Goal: Task Accomplishment & Management: Use online tool/utility

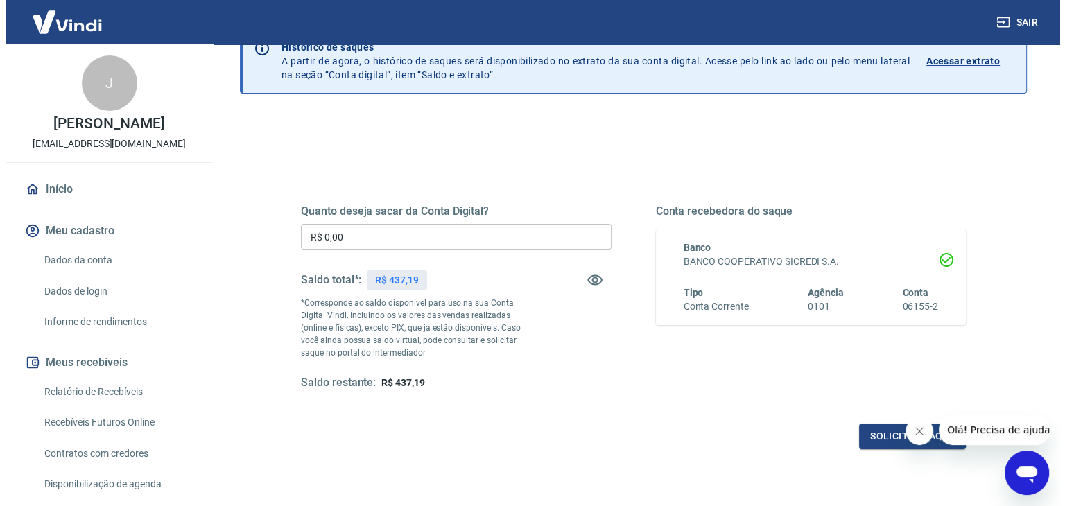
scroll to position [40, 0]
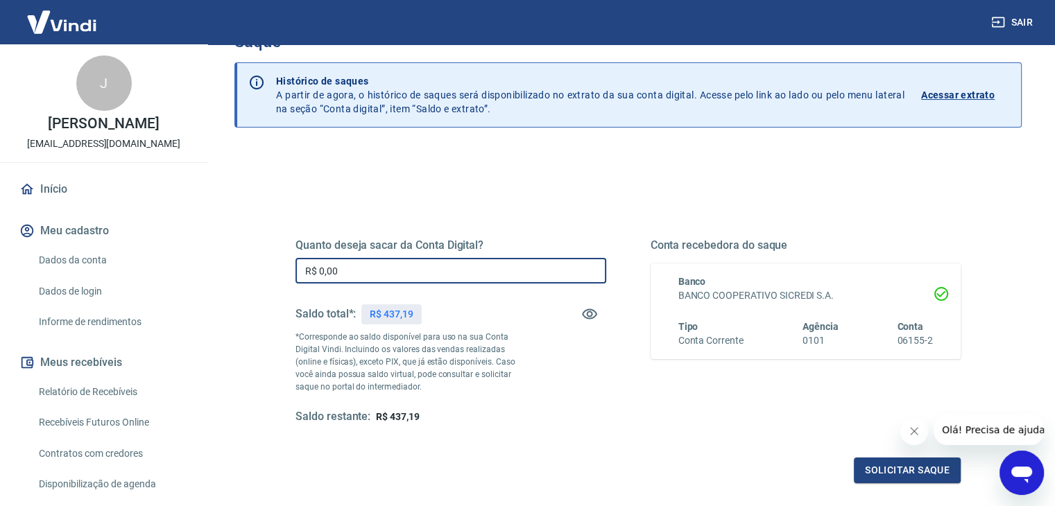
click at [449, 266] on input "R$ 0,00" at bounding box center [450, 271] width 311 height 26
type input "R$ 437,19"
click at [914, 472] on button "Solicitar saque" at bounding box center [907, 471] width 107 height 26
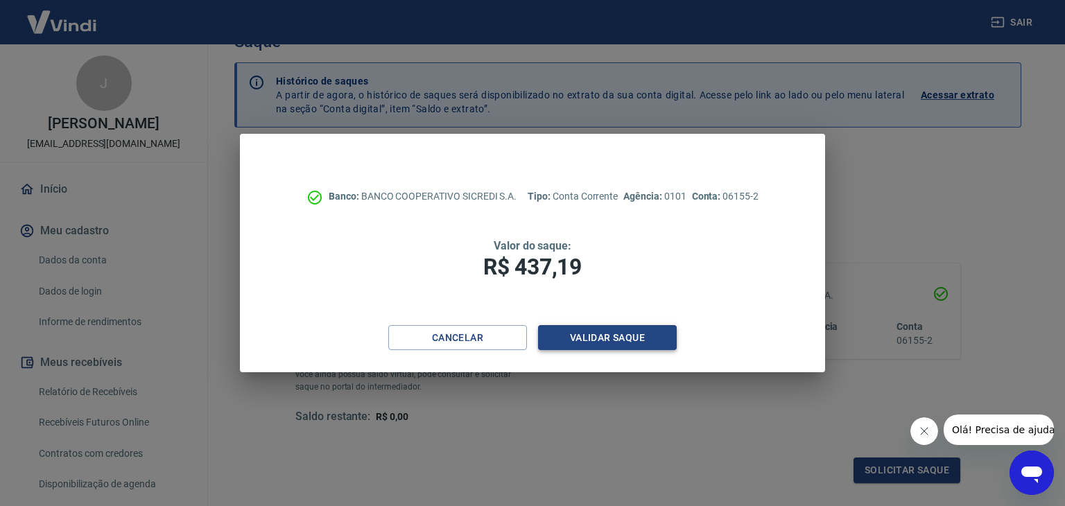
click at [591, 334] on button "Validar saque" at bounding box center [607, 338] width 139 height 26
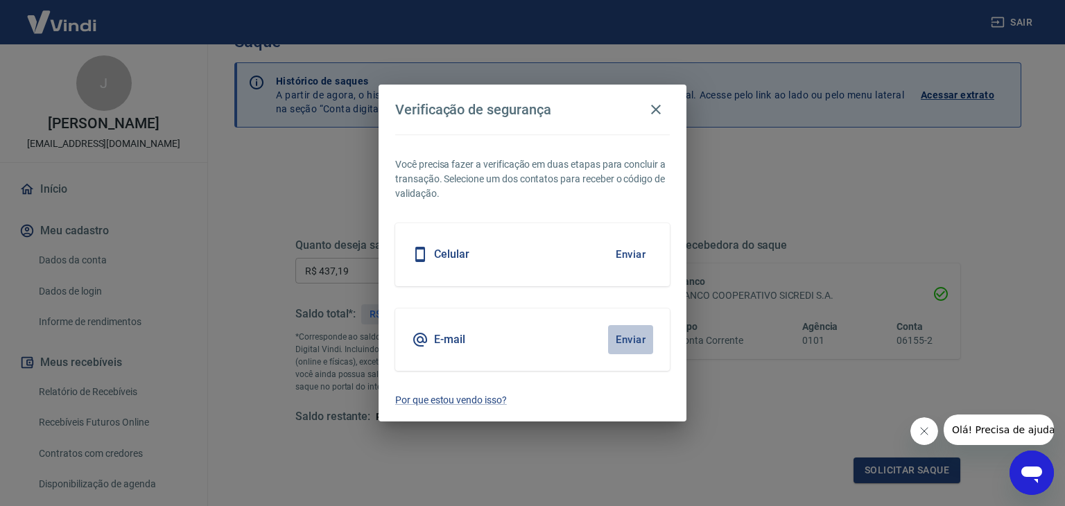
click at [630, 339] on button "Enviar" at bounding box center [630, 339] width 45 height 29
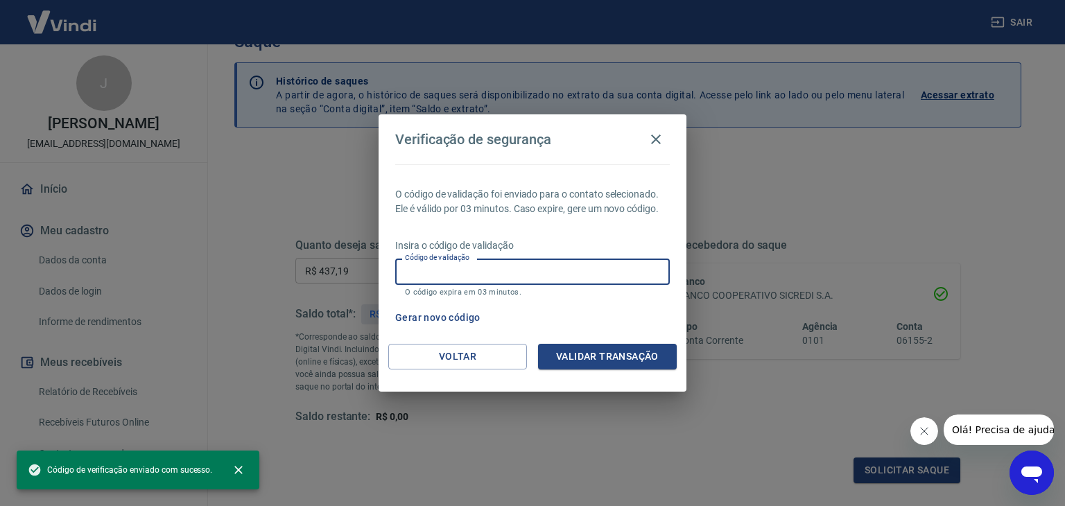
paste input "888308"
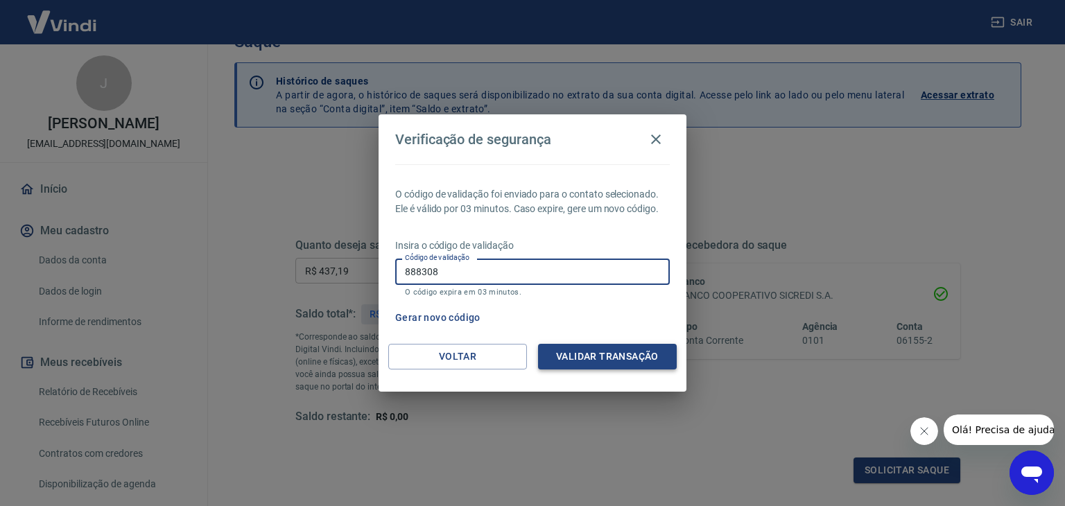
type input "888308"
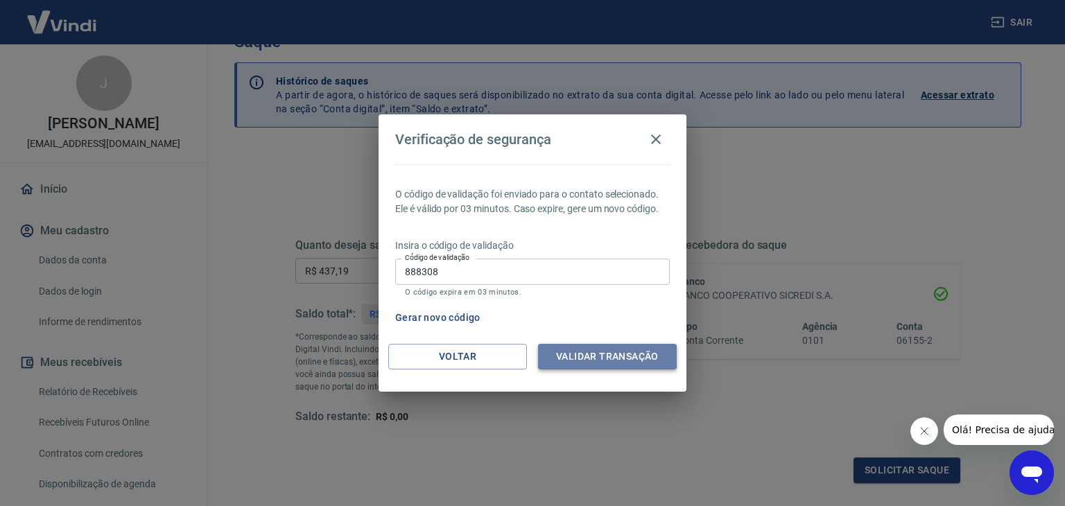
click at [612, 350] on button "Validar transação" at bounding box center [607, 357] width 139 height 26
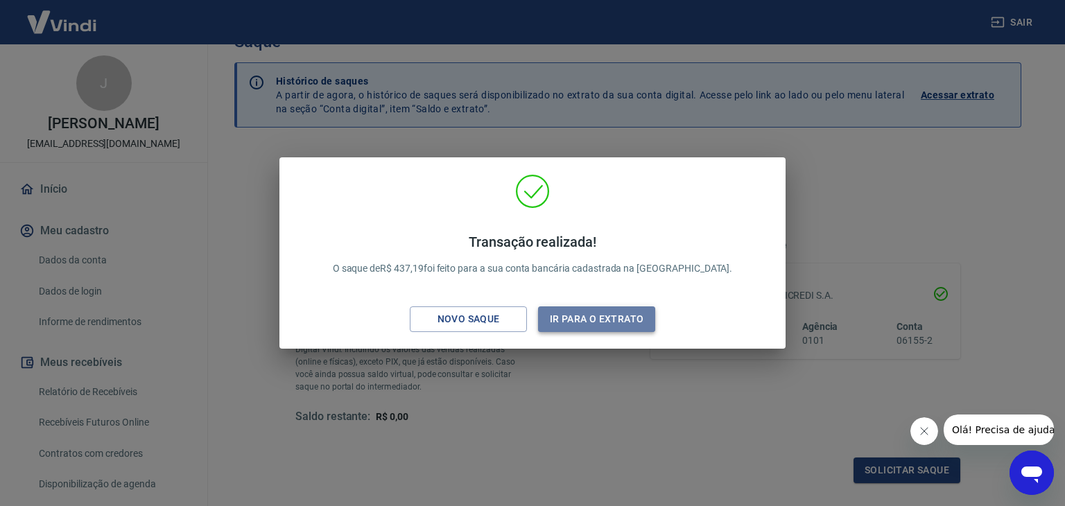
click at [569, 325] on button "Ir para o extrato" at bounding box center [596, 319] width 117 height 26
